Goal: Communication & Community: Answer question/provide support

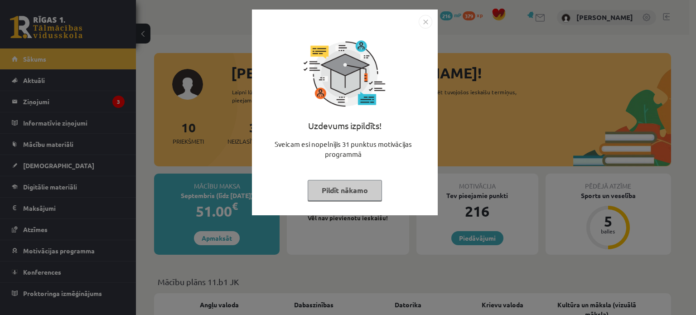
click at [338, 189] on button "Pildīt nākamo" at bounding box center [345, 190] width 74 height 21
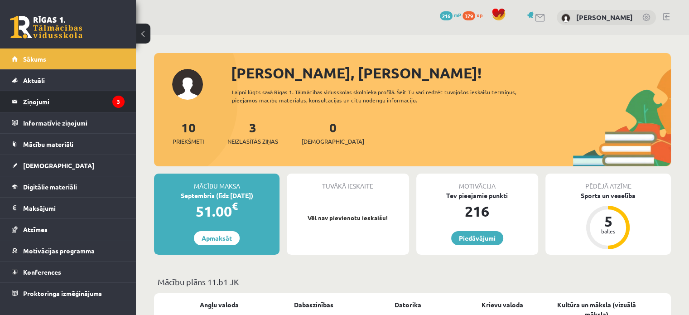
click at [63, 99] on legend "Ziņojumi 3" at bounding box center [73, 101] width 101 height 21
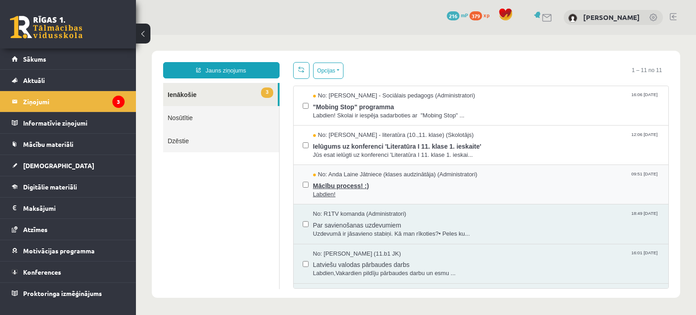
click at [345, 182] on span "Mācību process! :)" at bounding box center [486, 184] width 347 height 11
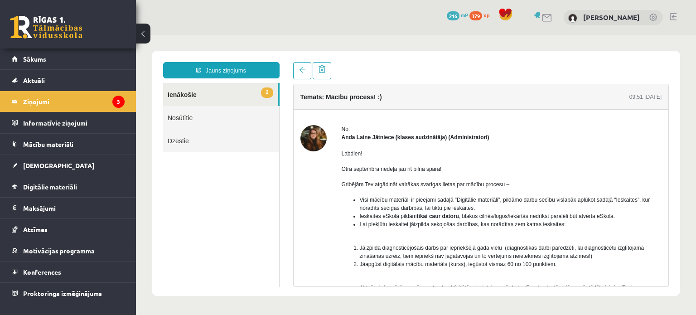
click at [201, 99] on link "2 Ienākošie" at bounding box center [220, 94] width 115 height 23
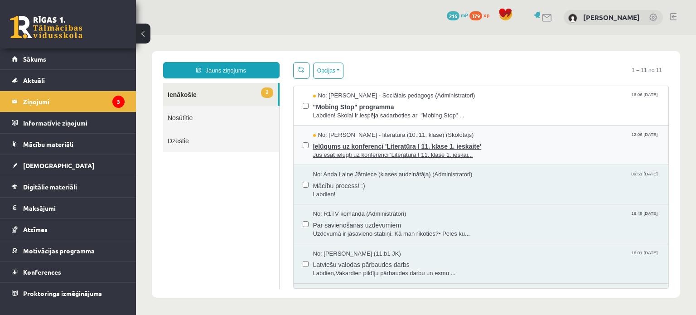
click at [349, 143] on span "Ielūgums uz konferenci 'Literatūra I 11. klase 1. ieskaite'" at bounding box center [486, 145] width 347 height 11
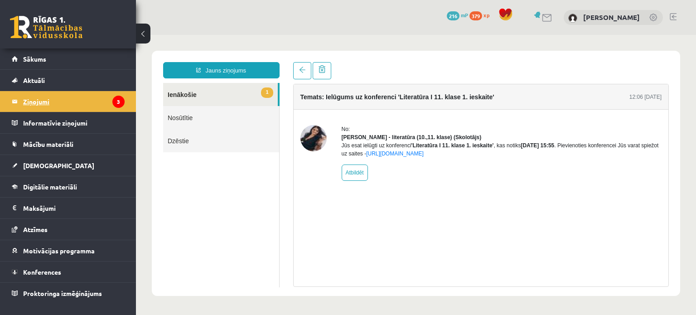
click at [53, 101] on legend "Ziņojumi 3" at bounding box center [73, 101] width 101 height 21
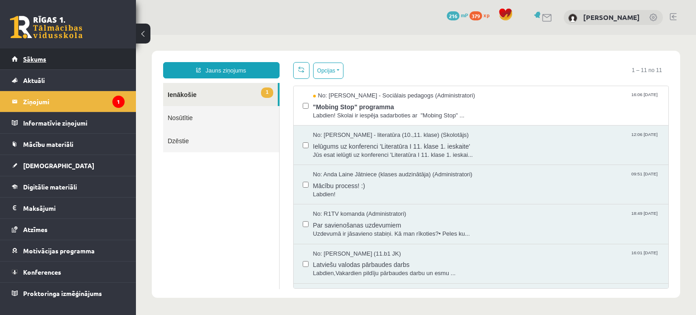
click at [38, 58] on span "Sākums" at bounding box center [34, 59] width 23 height 8
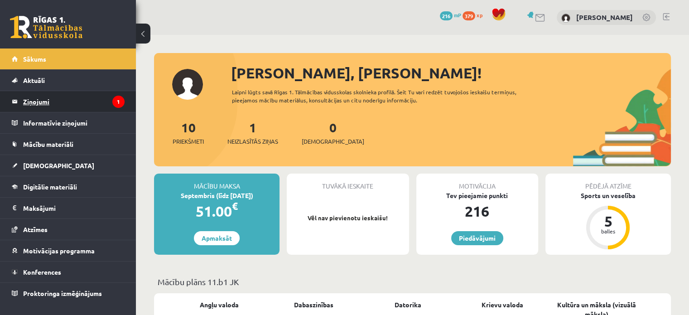
click at [52, 104] on legend "Ziņojumi 1" at bounding box center [73, 101] width 101 height 21
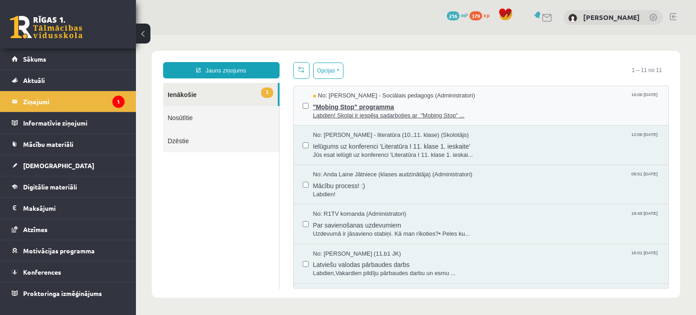
click at [428, 108] on span ""Mobing Stop" programma" at bounding box center [486, 105] width 347 height 11
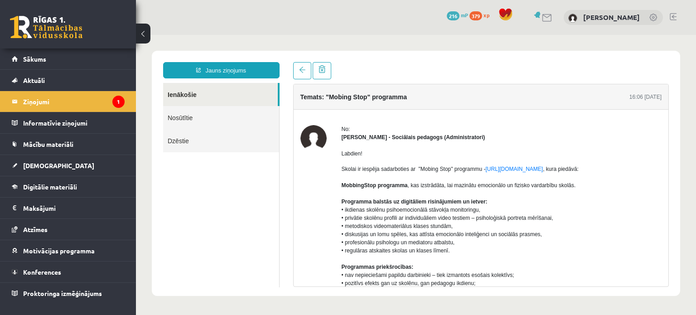
click at [482, 14] on span "379" at bounding box center [475, 15] width 13 height 9
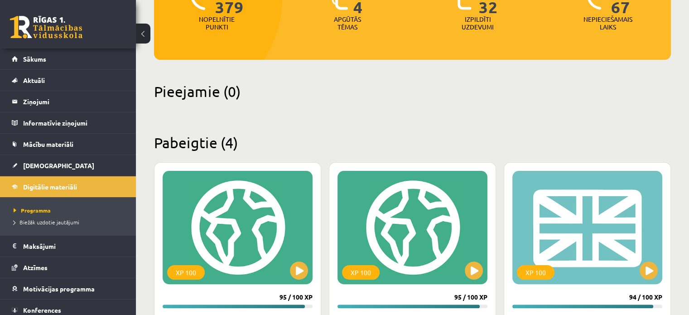
scroll to position [123, 0]
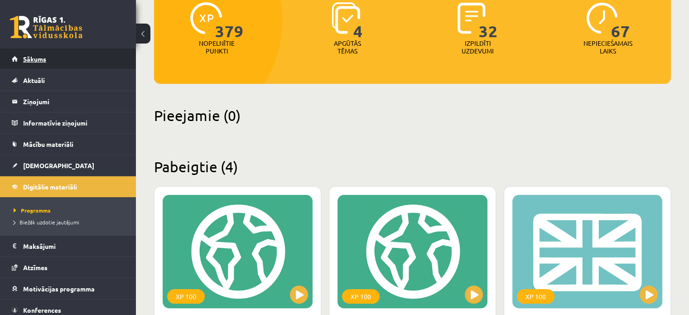
click at [36, 58] on span "Sākums" at bounding box center [34, 59] width 23 height 8
